Goal: Go to known website: Access a specific website the user already knows

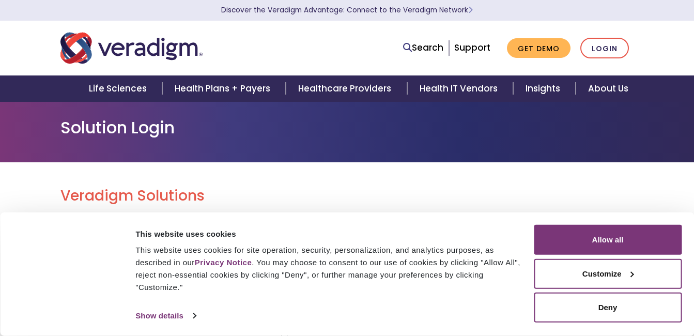
click at [607, 47] on link "Login" at bounding box center [604, 48] width 49 height 21
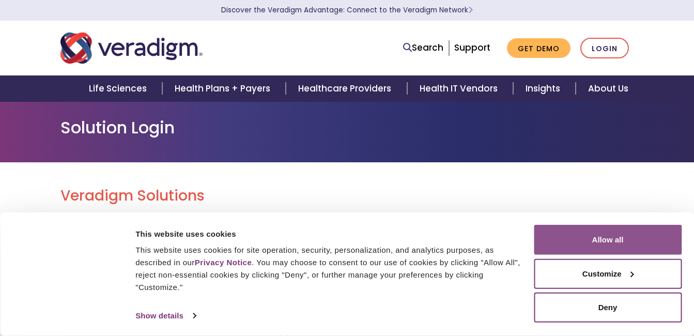
click at [605, 238] on button "Allow all" at bounding box center [608, 240] width 148 height 30
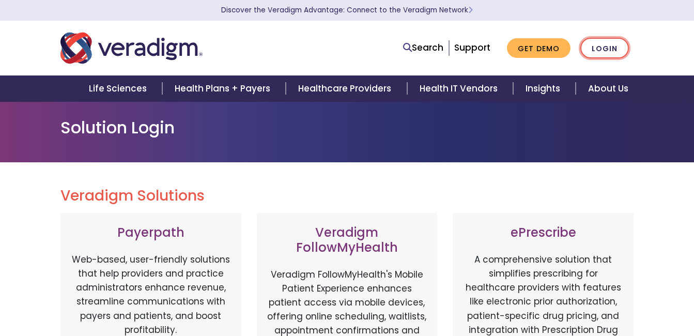
click at [612, 45] on link "Login" at bounding box center [604, 48] width 49 height 21
click at [603, 49] on link "Login" at bounding box center [604, 48] width 49 height 21
click at [598, 47] on link "Login" at bounding box center [604, 48] width 49 height 21
click at [606, 49] on link "Login" at bounding box center [604, 48] width 49 height 21
click at [602, 48] on link "Login" at bounding box center [604, 48] width 49 height 21
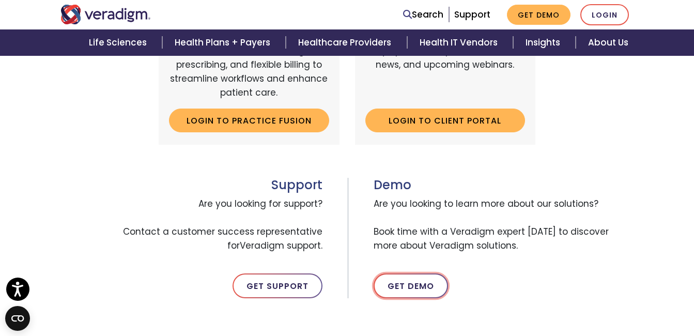
scroll to position [452, 0]
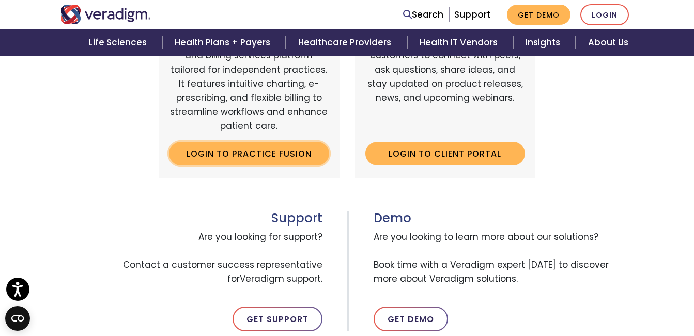
click at [271, 156] on link "Login to Practice Fusion" at bounding box center [249, 154] width 160 height 24
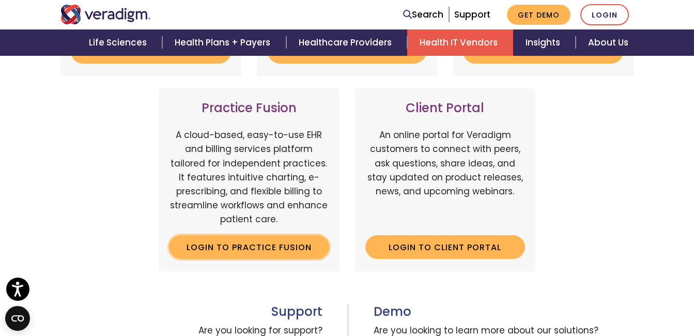
scroll to position [142, 0]
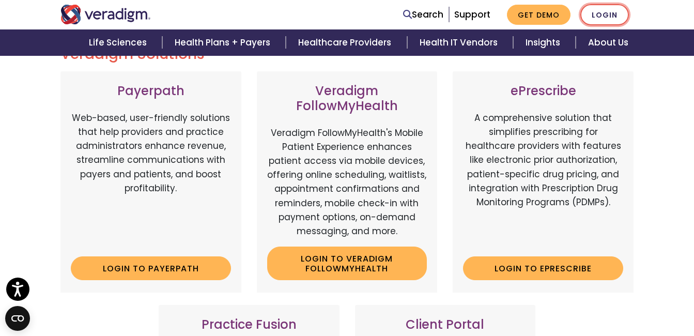
click at [600, 13] on link "Login" at bounding box center [604, 14] width 49 height 21
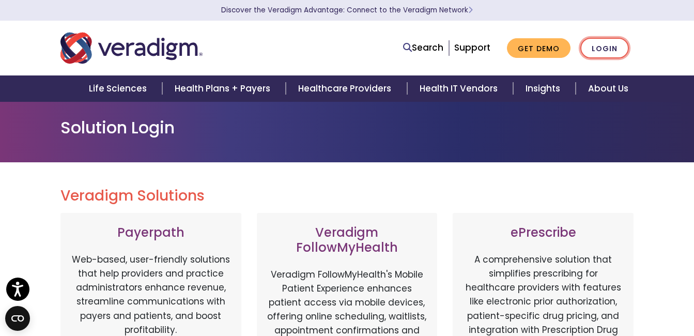
click at [606, 52] on link "Login" at bounding box center [604, 48] width 49 height 21
click at [200, 133] on h1 "Solution Login" at bounding box center [347, 128] width 574 height 20
click at [244, 50] on div at bounding box center [175, 48] width 245 height 34
